Goal: Transaction & Acquisition: Purchase product/service

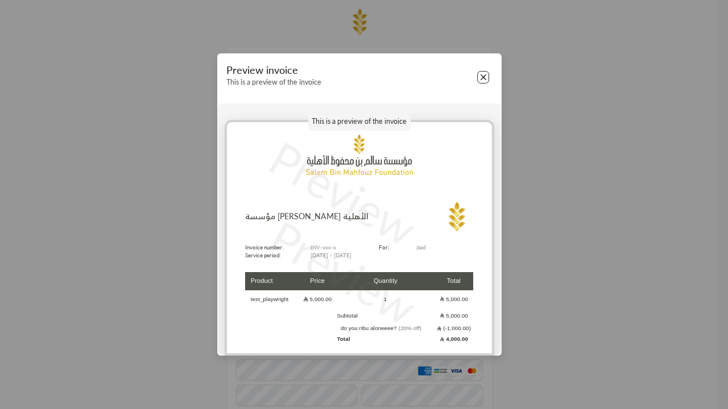
click at [483, 77] on button "Close" at bounding box center [483, 77] width 13 height 13
